Goal: Find specific fact: Locate a discrete piece of known information

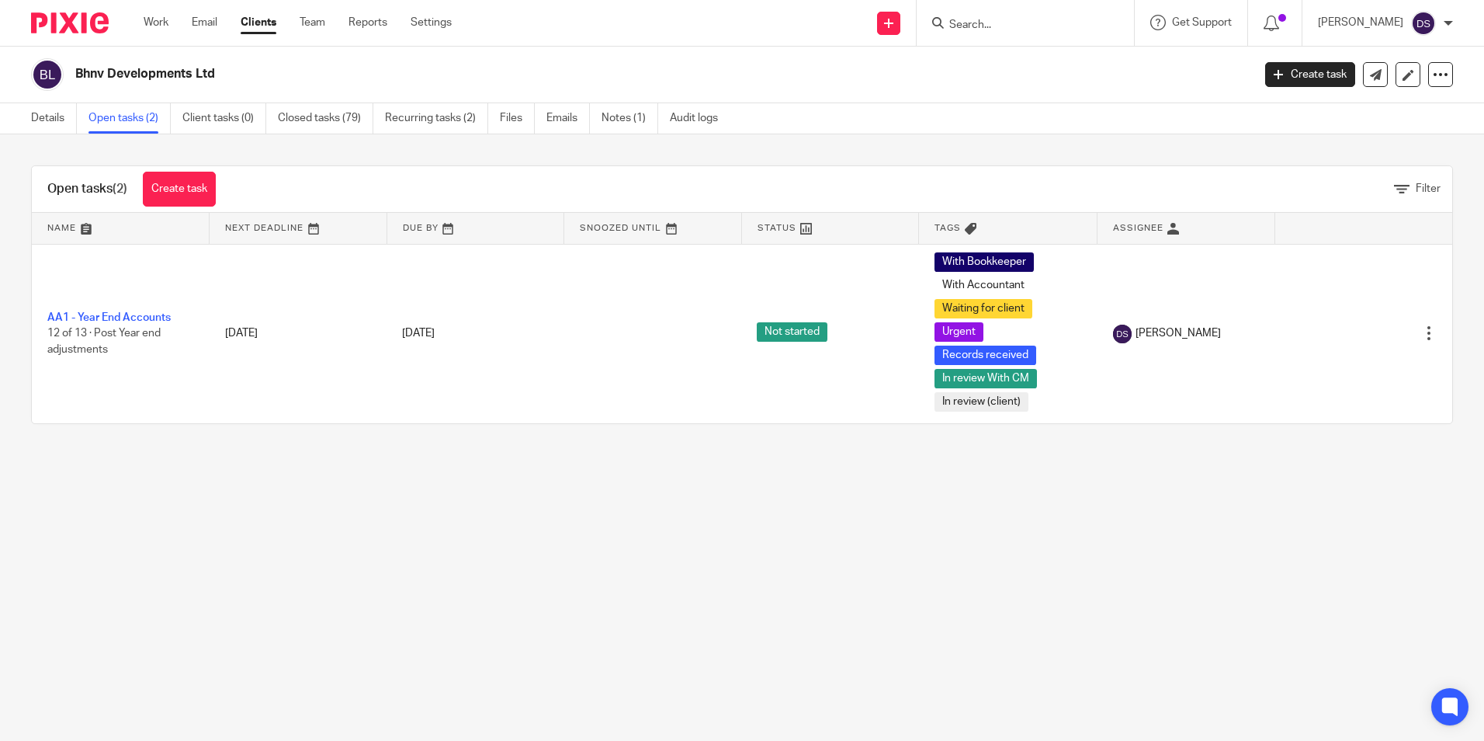
click at [1001, 22] on input "Search" at bounding box center [1018, 26] width 140 height 14
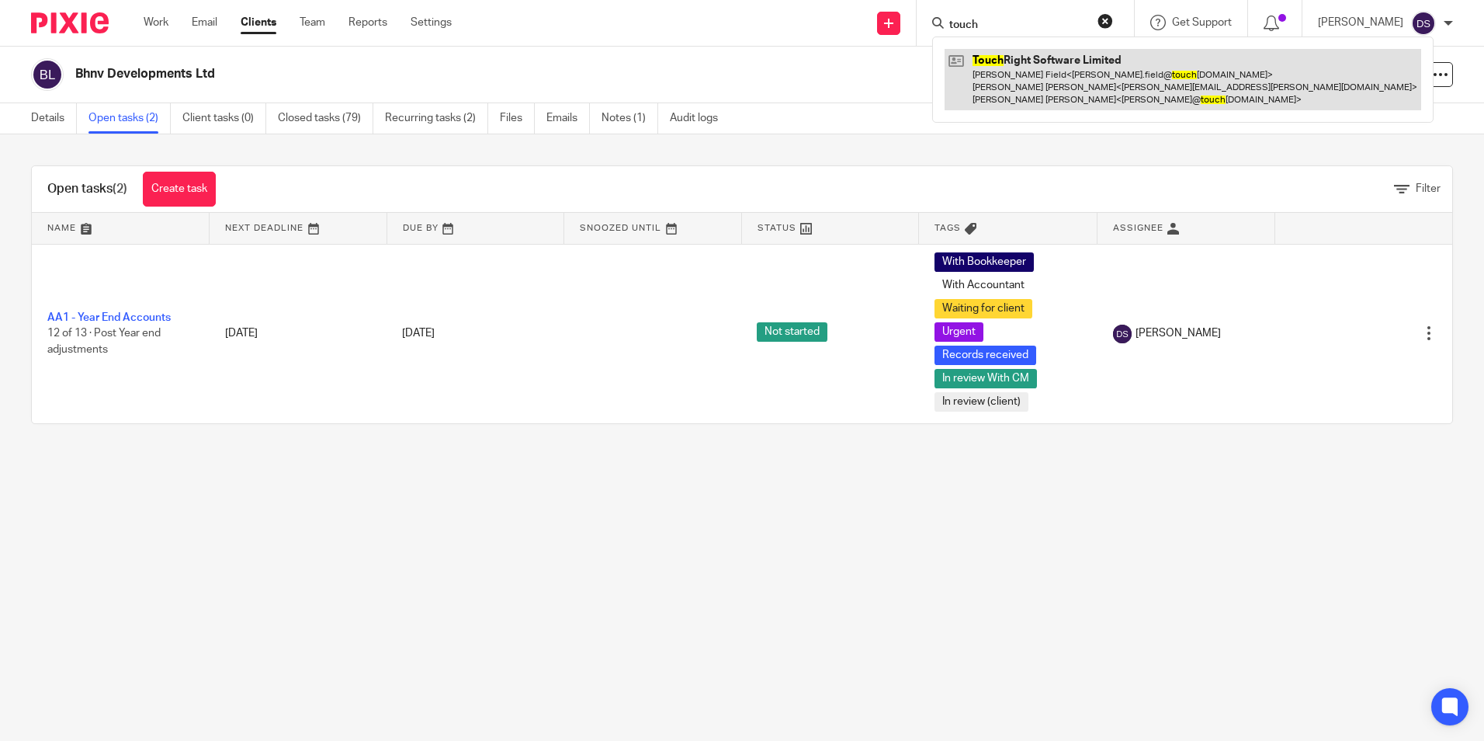
type input "touch"
click at [1038, 77] on link at bounding box center [1183, 79] width 477 height 61
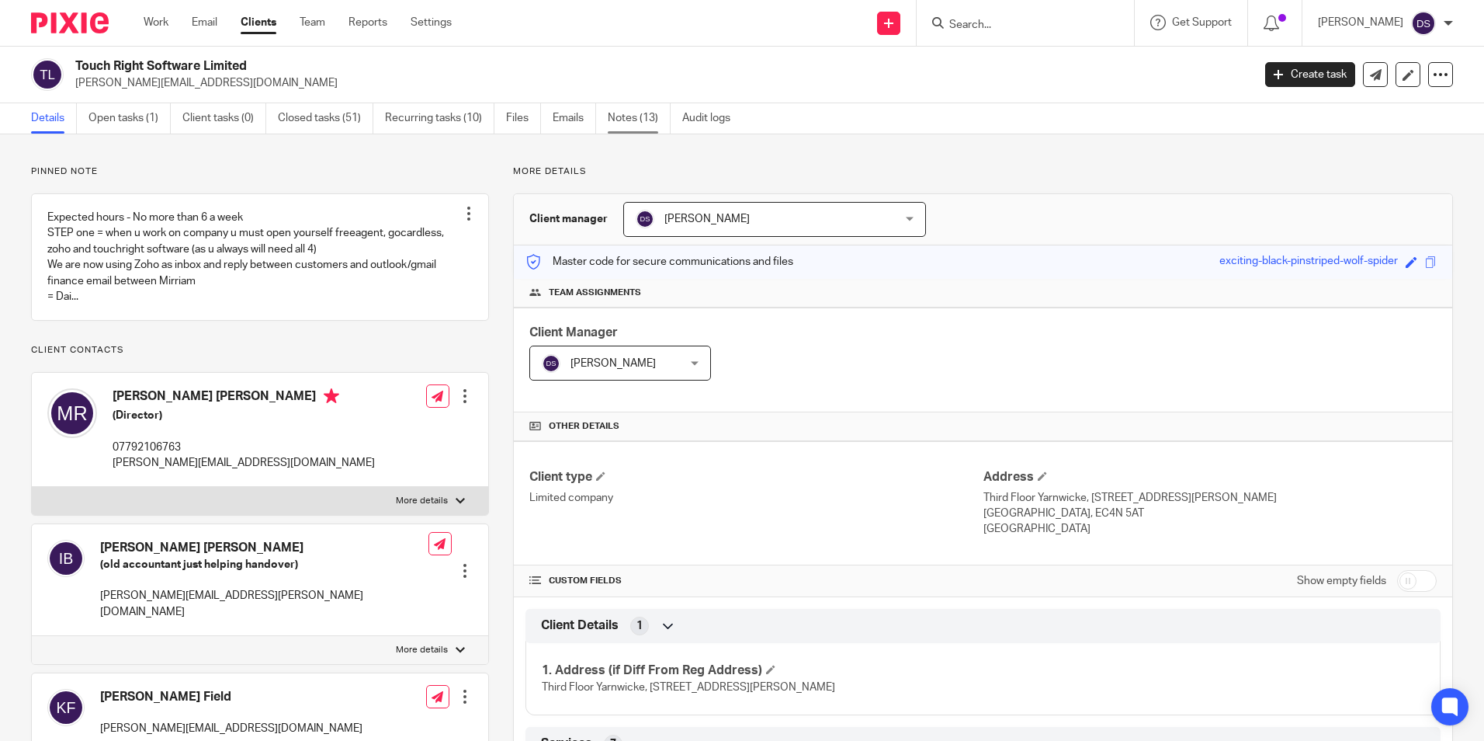
click at [609, 119] on link "Notes (13)" at bounding box center [639, 118] width 63 height 30
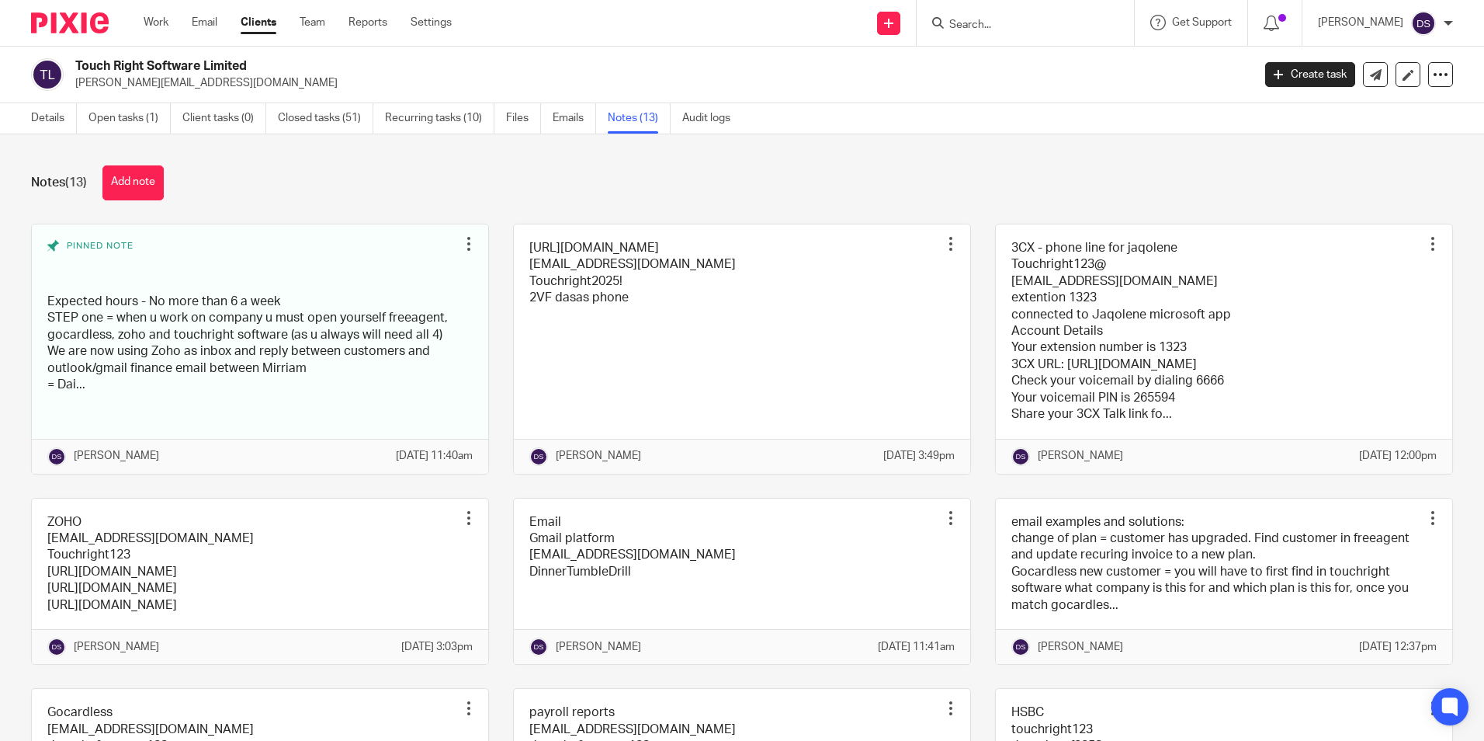
click at [997, 15] on form at bounding box center [1030, 22] width 165 height 19
click at [981, 35] on div at bounding box center [1025, 23] width 217 height 46
click at [995, 9] on div at bounding box center [1025, 23] width 217 height 46
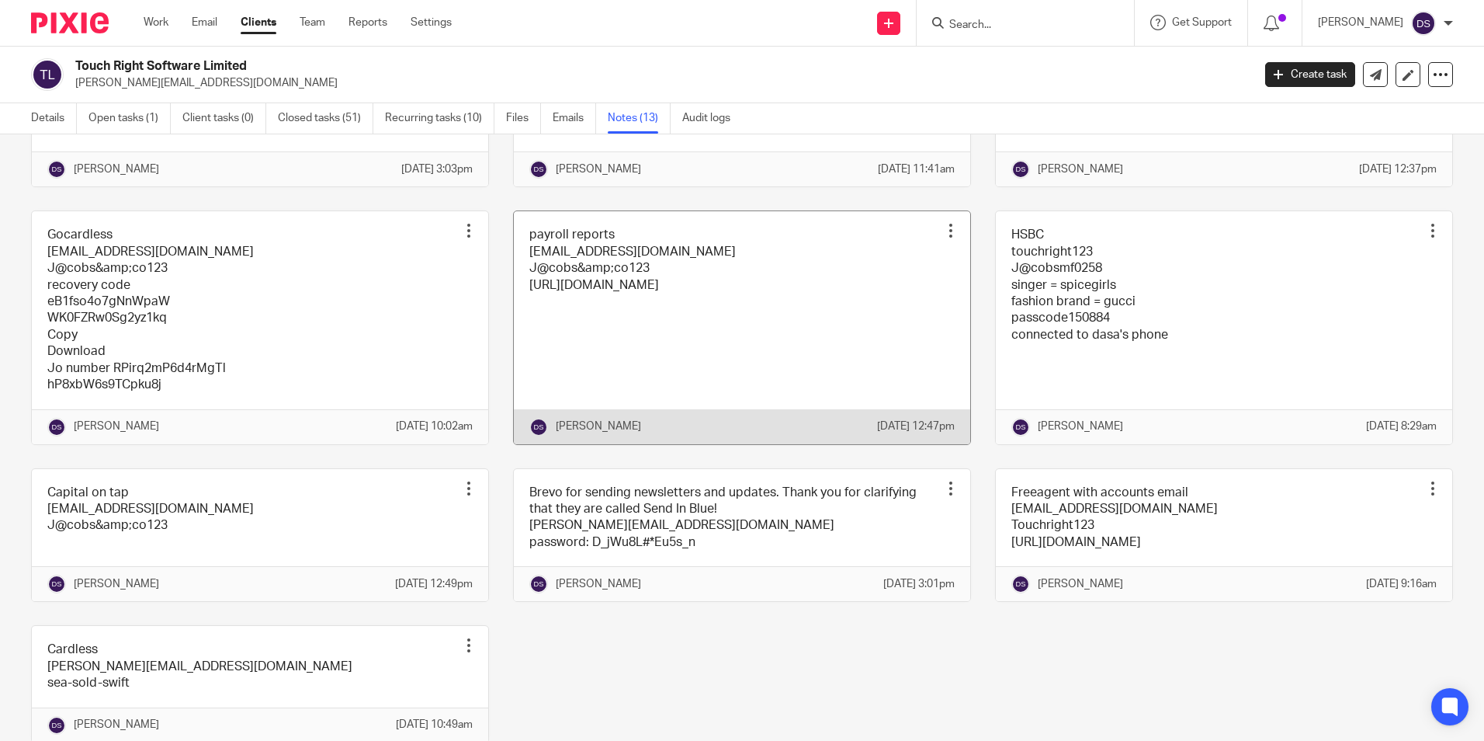
scroll to position [617, 0]
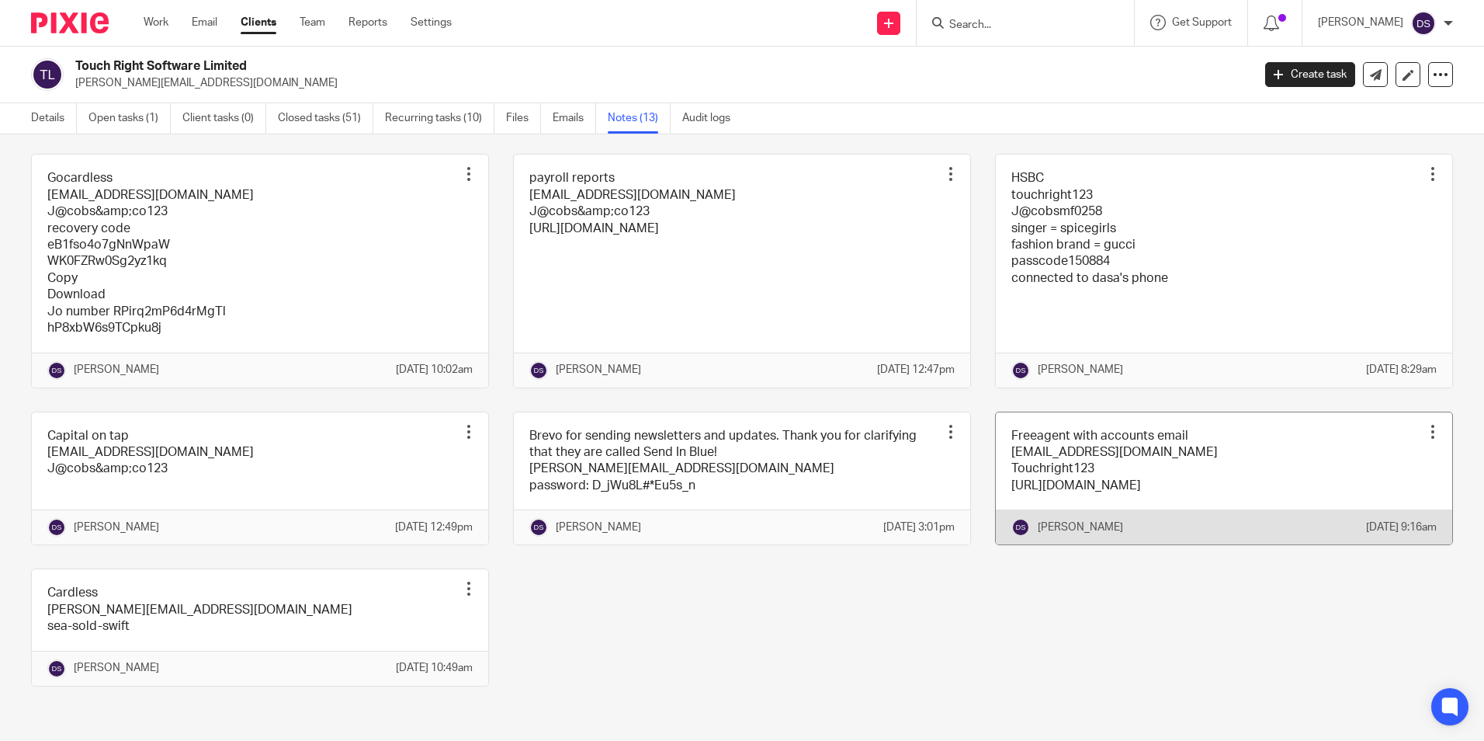
click at [1102, 415] on link at bounding box center [1224, 478] width 456 height 133
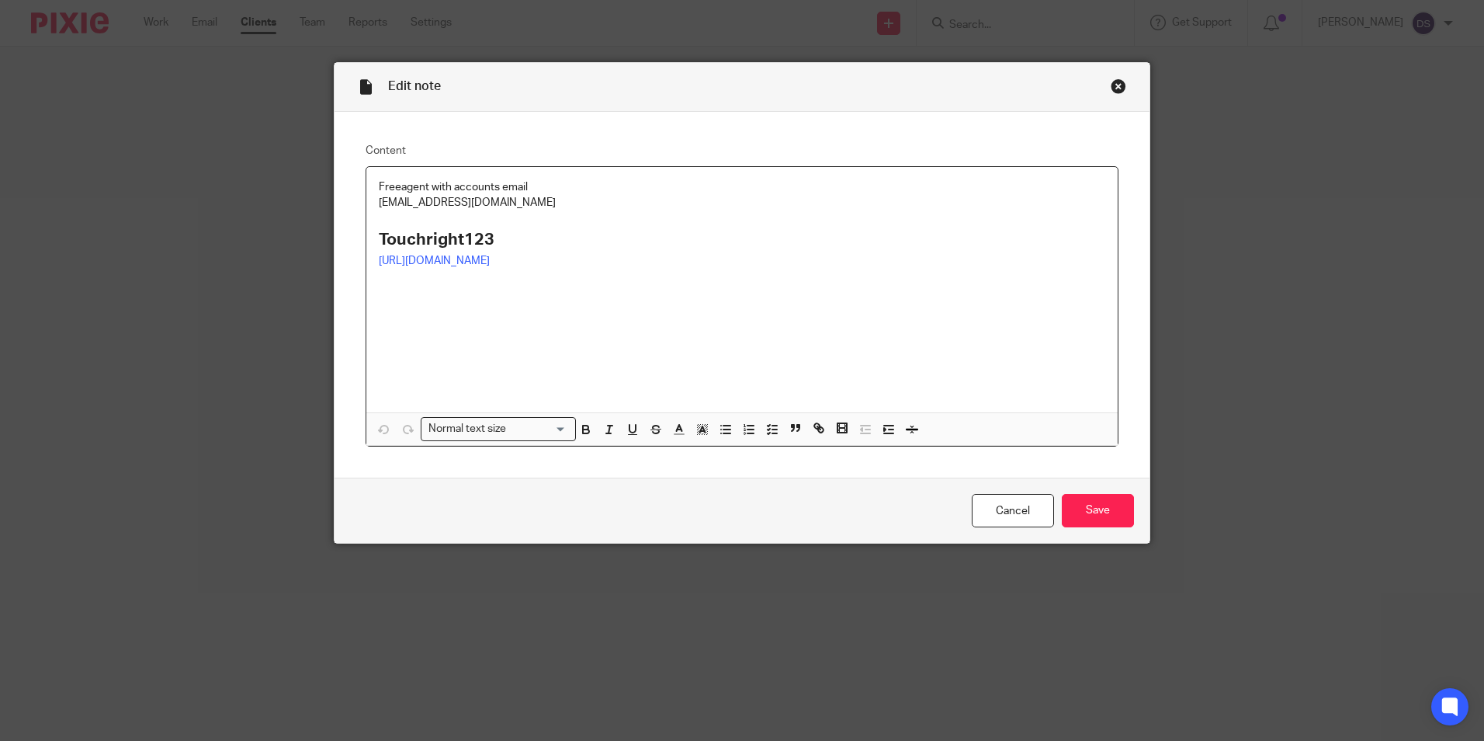
drag, startPoint x: 586, startPoint y: 200, endPoint x: 264, endPoint y: 213, distance: 322.4
click at [274, 202] on div "Edit note Content Freeagent with accounts email [EMAIL_ADDRESS][DOMAIN_NAME] To…" at bounding box center [742, 370] width 1484 height 741
copy p "accounts@touchrightsoftware.com"
drag, startPoint x: 505, startPoint y: 234, endPoint x: 335, endPoint y: 224, distance: 170.3
click at [335, 224] on div "Content Freeagent with accounts email accounts@touchrightsoftware.com Touchrigh…" at bounding box center [742, 295] width 815 height 366
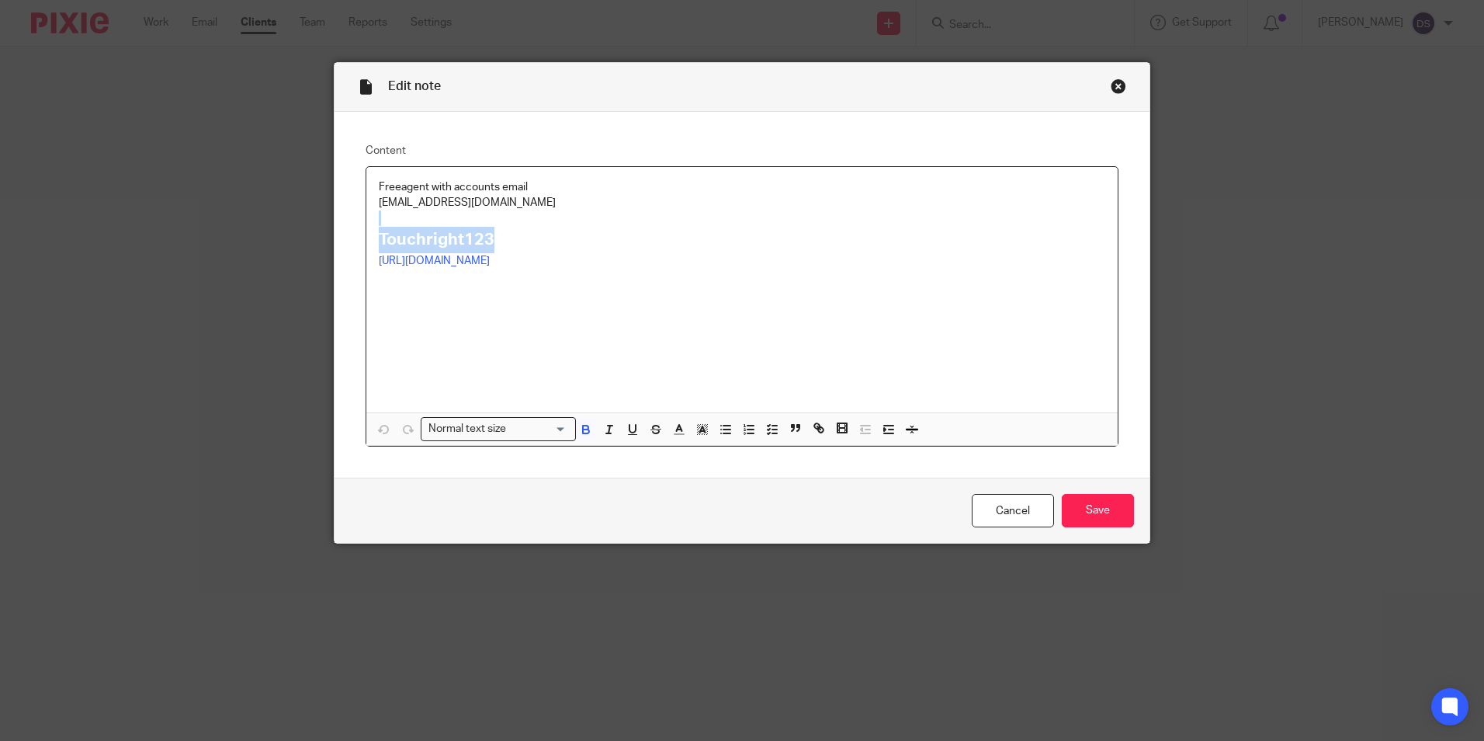
drag, startPoint x: 543, startPoint y: 234, endPoint x: 436, endPoint y: 229, distance: 108.0
click at [543, 234] on h2 "Touchright123" at bounding box center [742, 240] width 727 height 26
click at [512, 243] on h2 "Touchright123" at bounding box center [742, 240] width 727 height 26
drag, startPoint x: 503, startPoint y: 238, endPoint x: 351, endPoint y: 236, distance: 152.2
click at [351, 236] on div "Content Freeagent with accounts email accounts@touchrightsoftware.com Touchrigh…" at bounding box center [742, 295] width 815 height 366
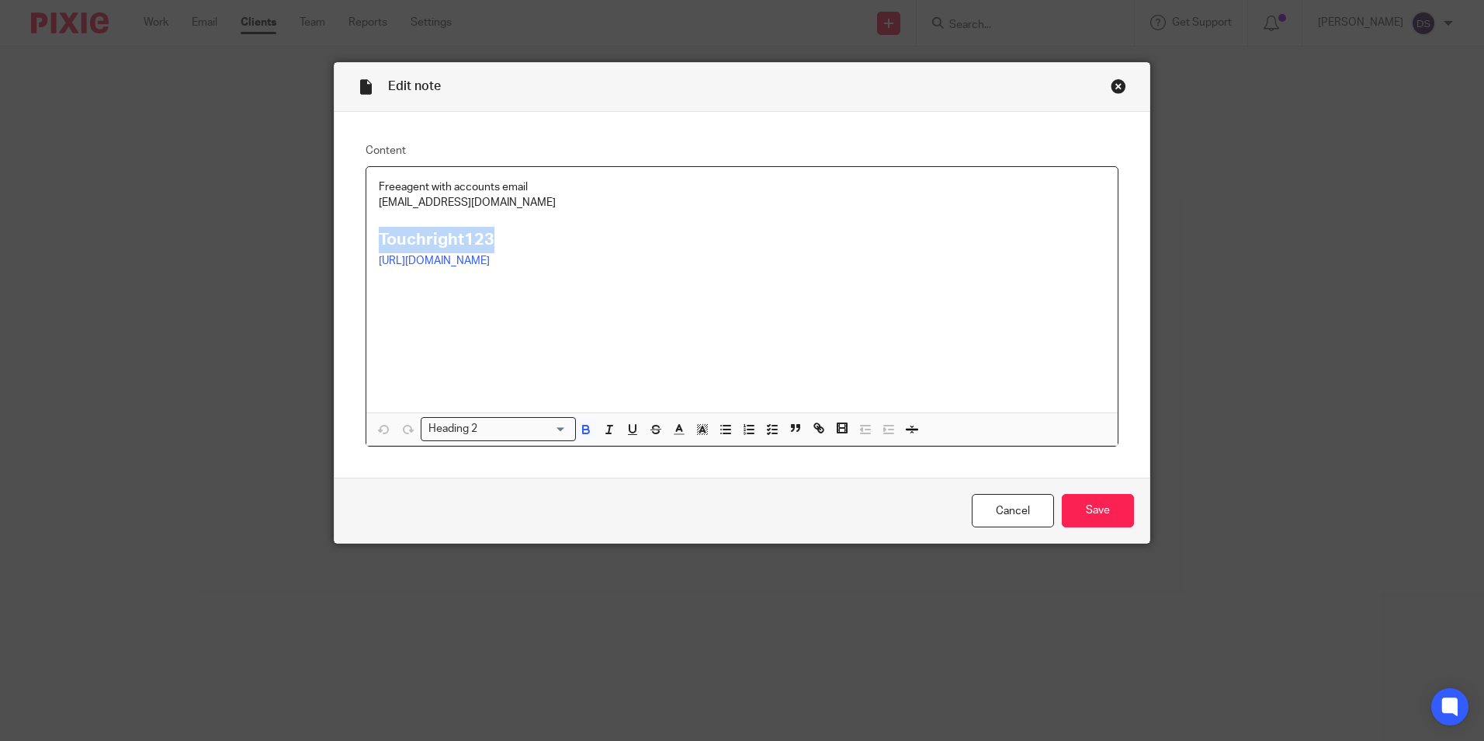
copy strong "Touchright123"
click at [1116, 85] on div "Close this dialog window" at bounding box center [1119, 86] width 16 height 16
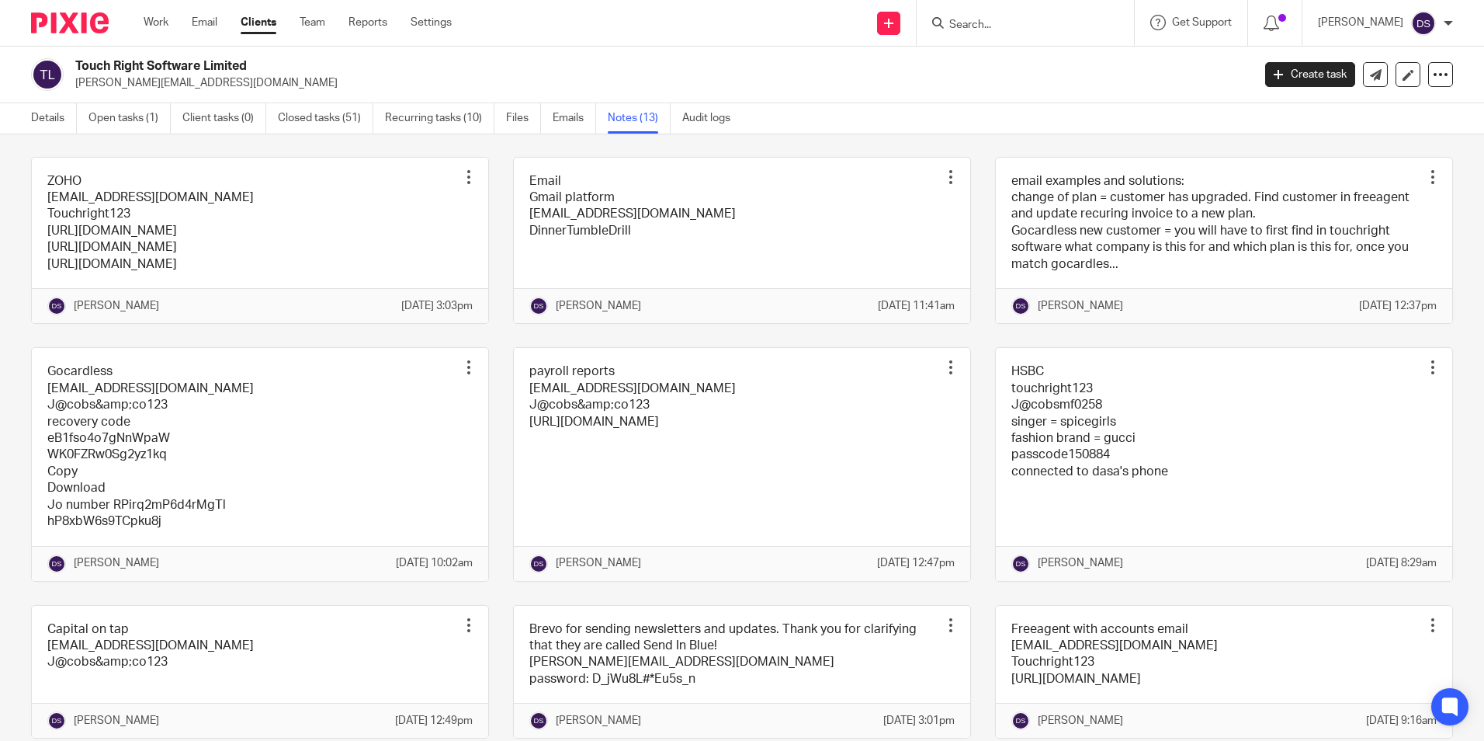
scroll to position [388, 0]
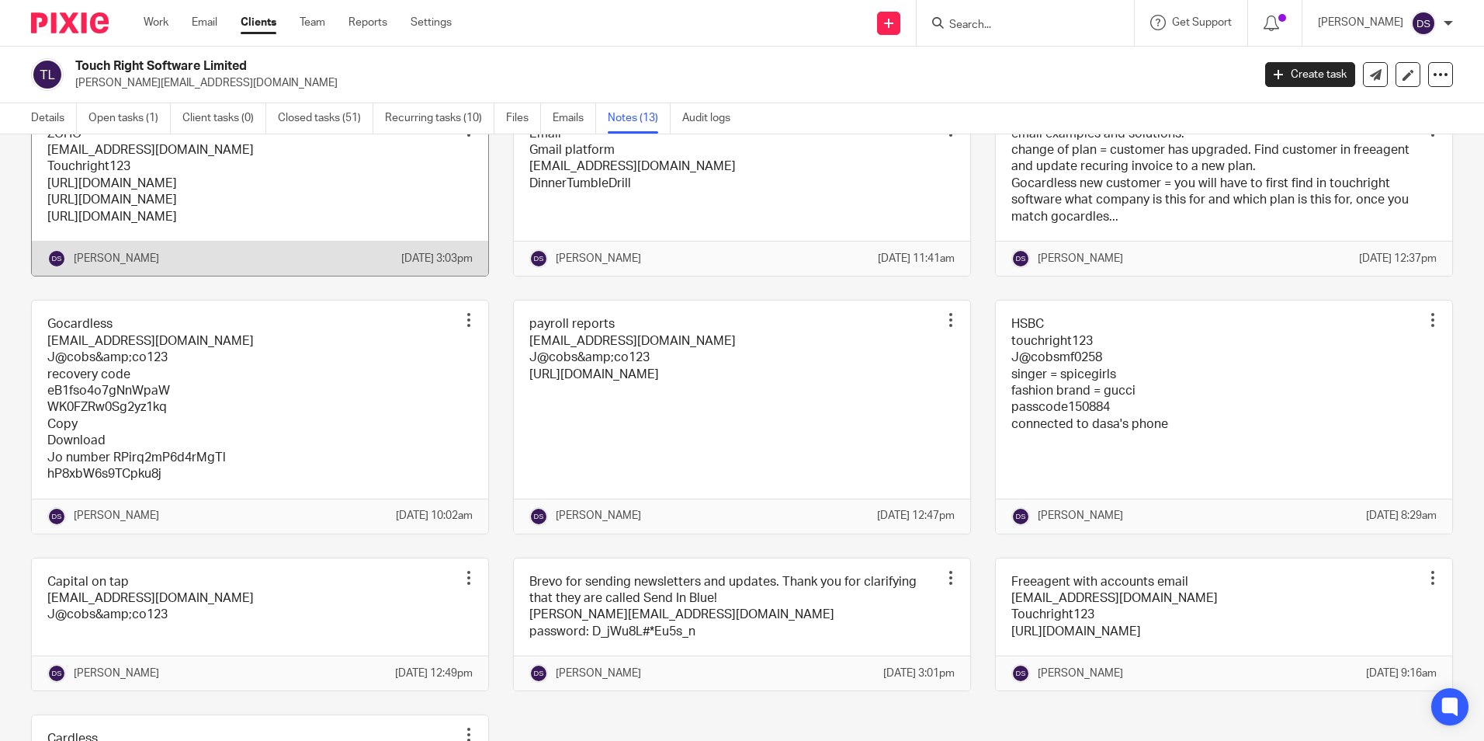
click at [158, 196] on link at bounding box center [260, 193] width 456 height 166
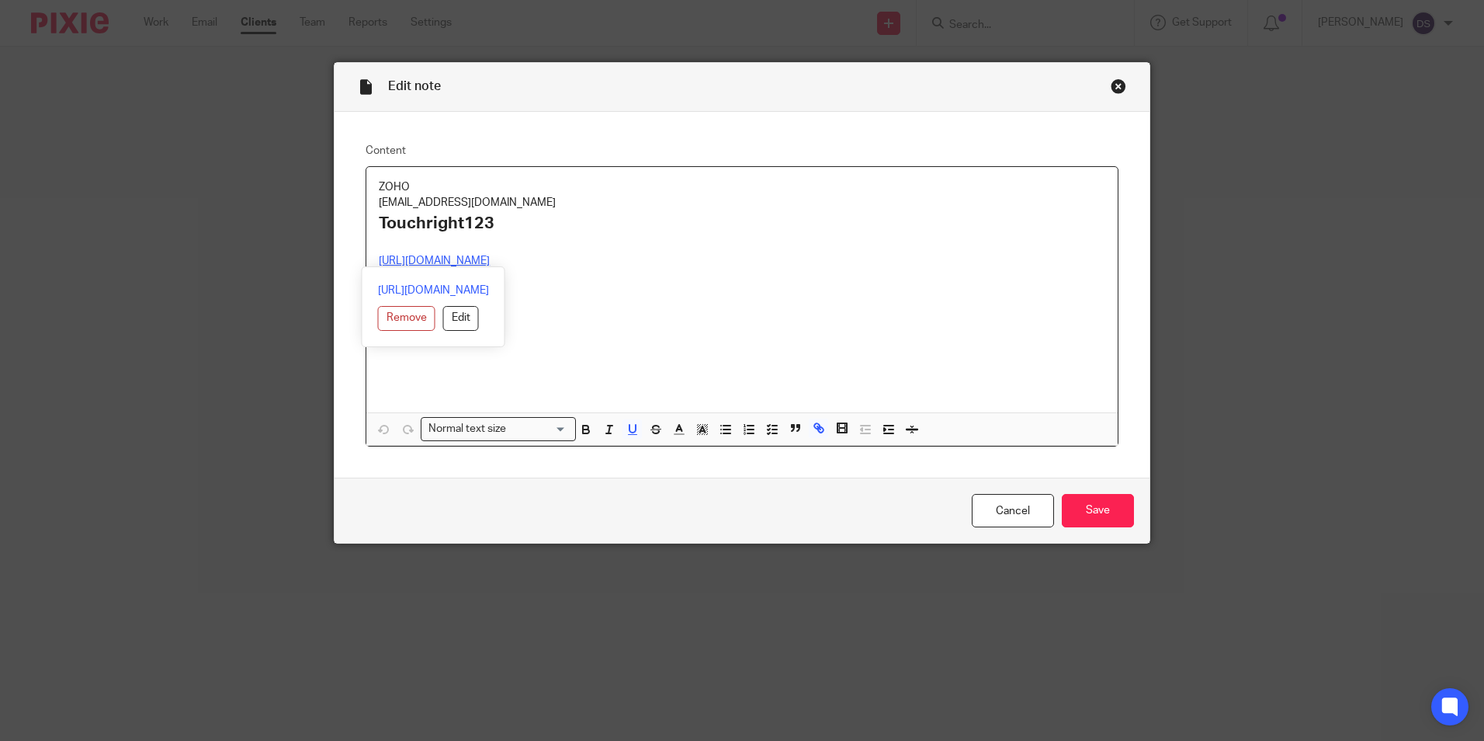
drag, startPoint x: 502, startPoint y: 259, endPoint x: 342, endPoint y: 247, distance: 161.1
click at [342, 247] on div "Content ZOHO [EMAIL_ADDRESS][DOMAIN_NAME] Touchright123 [URL][DOMAIN_NAME] [URL…" at bounding box center [742, 295] width 815 height 366
copy div "[URL][DOMAIN_NAME]"
